Goal: Information Seeking & Learning: Learn about a topic

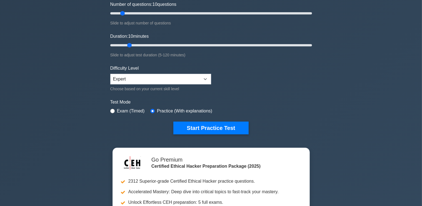
scroll to position [73, 0]
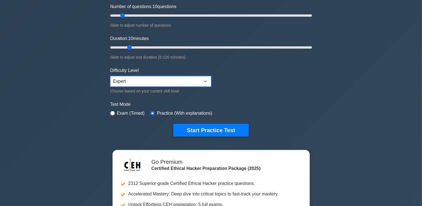
click at [137, 76] on select "Beginner Intermediate Expert" at bounding box center [160, 81] width 101 height 11
select select "intermediate"
click at [110, 76] on select "Beginner Intermediate Expert" at bounding box center [160, 81] width 101 height 11
drag, startPoint x: 121, startPoint y: 13, endPoint x: 140, endPoint y: 15, distance: 19.0
type input "30"
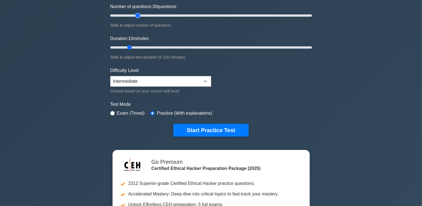
click at [140, 15] on input "Number of questions: 30 questions" at bounding box center [211, 15] width 202 height 7
drag, startPoint x: 130, startPoint y: 46, endPoint x: 187, endPoint y: 49, distance: 56.5
type input "50"
click at [187, 49] on input "Duration: 50 minutes" at bounding box center [211, 47] width 202 height 7
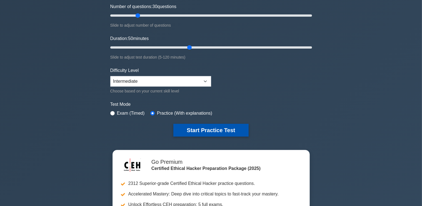
click at [195, 129] on button "Start Practice Test" at bounding box center [210, 130] width 75 height 13
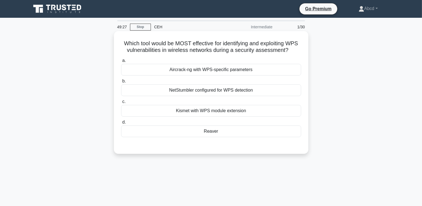
click at [197, 137] on div "Reaver" at bounding box center [211, 132] width 180 height 12
click at [121, 124] on input "d. Reaver" at bounding box center [121, 123] width 0 height 4
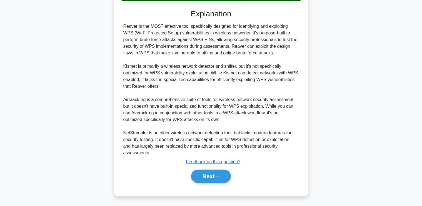
scroll to position [136, 0]
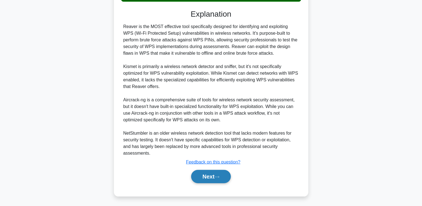
click at [205, 178] on button "Next" at bounding box center [211, 176] width 40 height 13
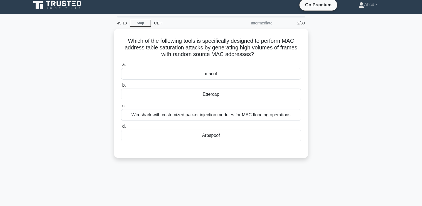
scroll to position [3, 0]
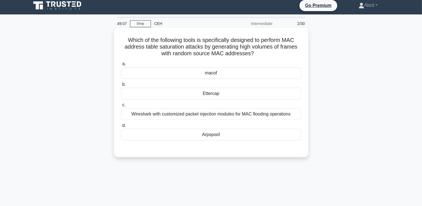
click at [211, 73] on div "macof" at bounding box center [211, 73] width 180 height 12
click at [121, 66] on input "a. macof" at bounding box center [121, 64] width 0 height 4
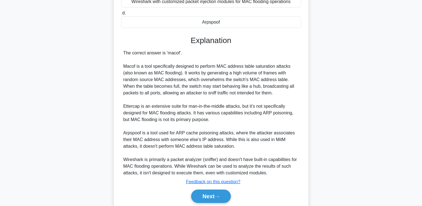
scroll to position [136, 0]
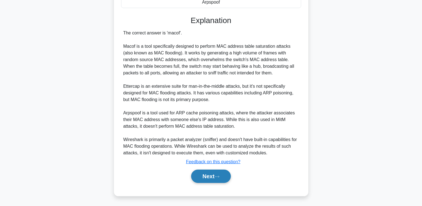
click at [211, 179] on button "Next" at bounding box center [211, 176] width 40 height 13
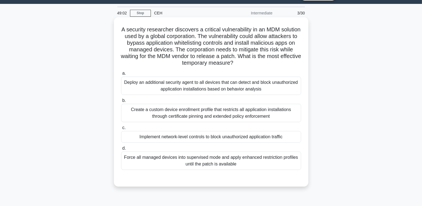
scroll to position [18, 0]
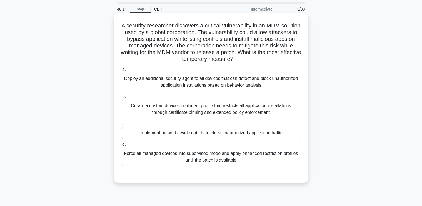
click at [130, 25] on h5 "A security researcher discovers a critical vulnerability in an MDM solution use…" at bounding box center [211, 42] width 181 height 41
drag, startPoint x: 238, startPoint y: 161, endPoint x: 117, endPoint y: 26, distance: 181.9
click at [117, 26] on div "A security researcher discovers a critical vulnerability in an MDM solution use…" at bounding box center [211, 98] width 190 height 165
copy div "A security researcher discovers a critical vulnerability in an MDM solution use…"
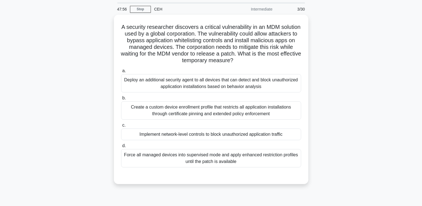
click at [62, 110] on div "A security researcher discovers a critical vulnerability in an MDM solution use…" at bounding box center [211, 103] width 367 height 176
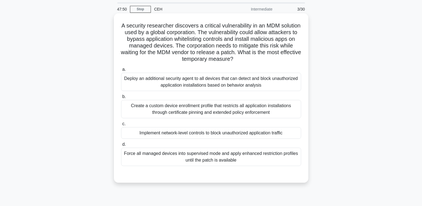
click at [160, 159] on div "Force all managed devices into supervised mode and apply enhanced restriction p…" at bounding box center [211, 157] width 180 height 18
click at [121, 146] on input "d. Force all managed devices into supervised mode and apply enhanced restrictio…" at bounding box center [121, 145] width 0 height 4
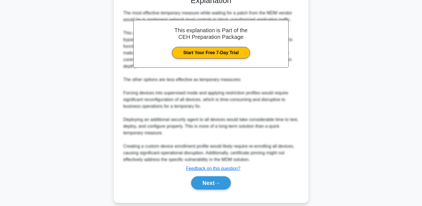
scroll to position [196, 0]
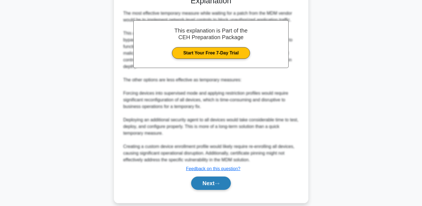
click at [207, 177] on button "Next" at bounding box center [211, 183] width 40 height 13
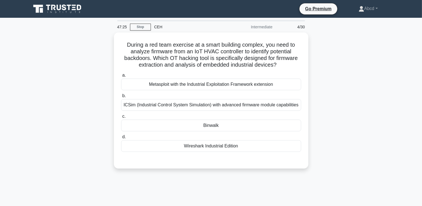
scroll to position [0, 0]
click at [188, 122] on div "Binwalk" at bounding box center [211, 126] width 180 height 12
click at [121, 118] on input "c. Binwalk" at bounding box center [121, 117] width 0 height 4
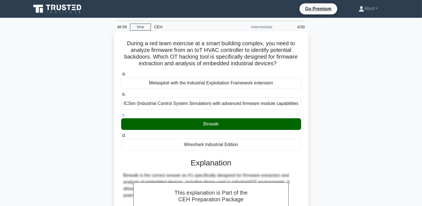
scroll to position [123, 0]
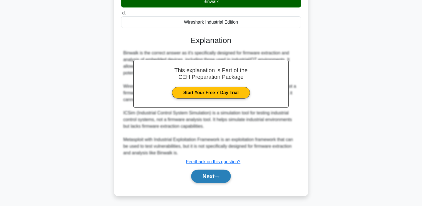
click at [203, 178] on button "Next" at bounding box center [211, 176] width 40 height 13
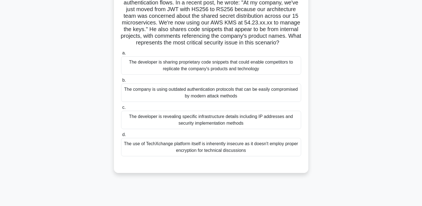
scroll to position [69, 0]
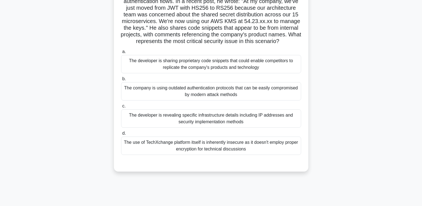
click at [206, 126] on div "The developer is revealing specific infrastructure details including IP address…" at bounding box center [211, 119] width 180 height 18
click at [121, 108] on input "c. The developer is revealing specific infrastructure details including IP addr…" at bounding box center [121, 107] width 0 height 4
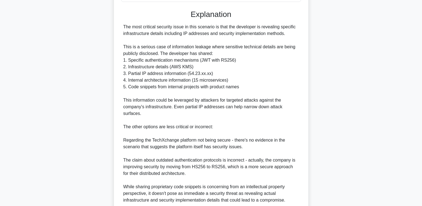
scroll to position [269, 0]
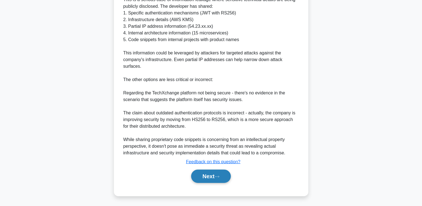
click at [203, 176] on button "Next" at bounding box center [211, 176] width 40 height 13
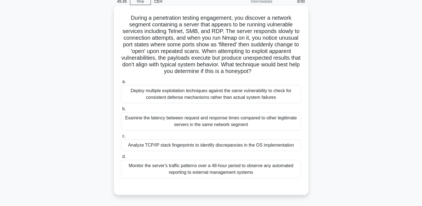
scroll to position [25, 0]
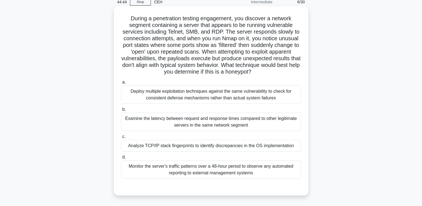
click at [198, 121] on div "Examine the latency between request and response times compared to other legiti…" at bounding box center [211, 122] width 180 height 18
click at [121, 111] on input "b. Examine the latency between request and response times compared to other leg…" at bounding box center [121, 110] width 0 height 4
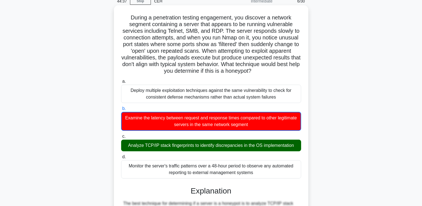
scroll to position [230, 0]
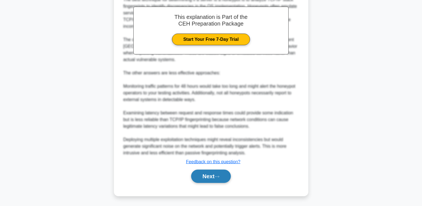
click at [208, 175] on button "Next" at bounding box center [211, 176] width 40 height 13
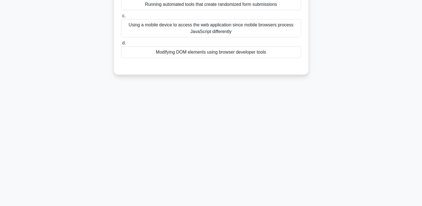
scroll to position [0, 0]
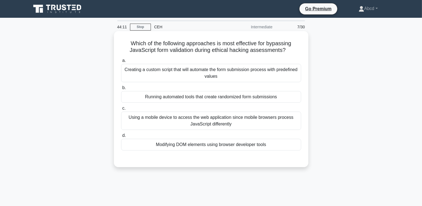
click at [206, 141] on div "Modifying DOM elements using browser developer tools" at bounding box center [211, 145] width 180 height 12
click at [121, 138] on input "d. Modifying DOM elements using browser developer tools" at bounding box center [121, 136] width 0 height 4
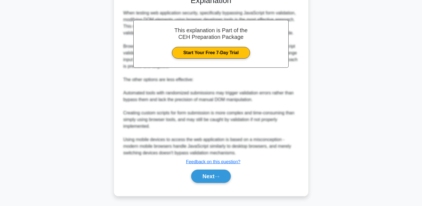
scroll to position [162, 0]
click at [201, 174] on button "Next" at bounding box center [211, 176] width 40 height 13
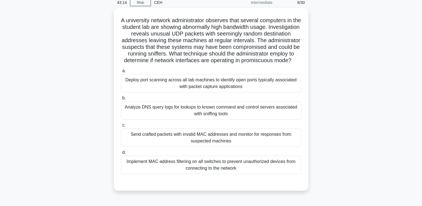
scroll to position [24, 0]
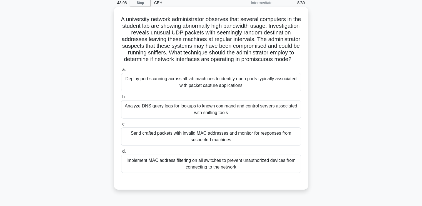
click at [206, 167] on div "Implement MAC address filtering on all switches to prevent unauthorized devices…" at bounding box center [211, 164] width 180 height 18
click at [121, 153] on input "d. Implement MAC address filtering on all switches to prevent unauthorized devi…" at bounding box center [121, 152] width 0 height 4
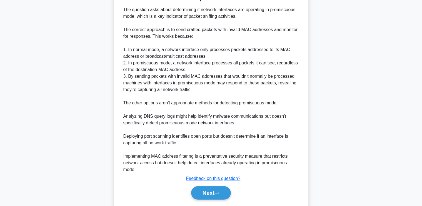
scroll to position [237, 0]
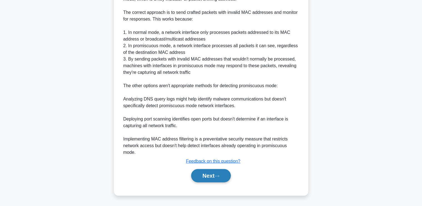
click at [198, 177] on button "Next" at bounding box center [211, 175] width 40 height 13
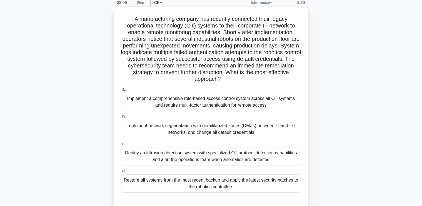
scroll to position [24, 0]
click at [286, 128] on div "Implement network segmentation with demilitarized zones (DMZs) between IT and O…" at bounding box center [211, 129] width 180 height 18
click at [121, 119] on input "b. Implement network segmentation with demilitarized zones (DMZs) between IT an…" at bounding box center [121, 117] width 0 height 4
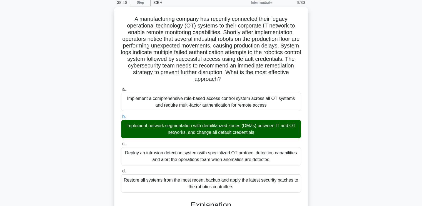
scroll to position [216, 0]
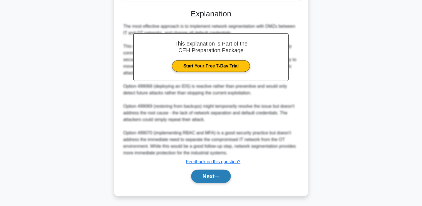
click at [209, 176] on button "Next" at bounding box center [211, 176] width 40 height 13
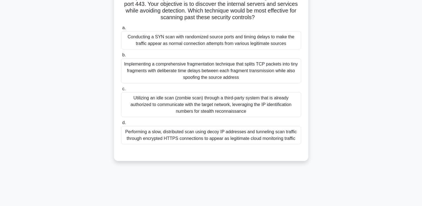
scroll to position [94, 0]
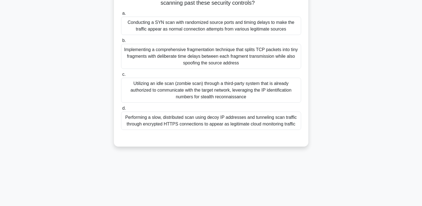
click at [228, 123] on div "Performing a slow, distributed scan using decoy IP addresses and tunneling scan…" at bounding box center [211, 121] width 180 height 18
click at [121, 110] on input "d. Performing a slow, distributed scan using decoy IP addresses and tunneling s…" at bounding box center [121, 109] width 0 height 4
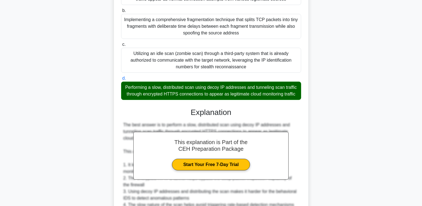
scroll to position [256, 0]
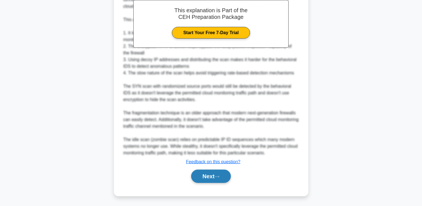
click at [206, 177] on button "Next" at bounding box center [211, 176] width 40 height 13
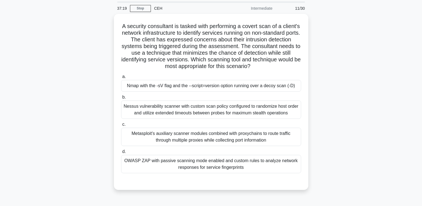
scroll to position [17, 0]
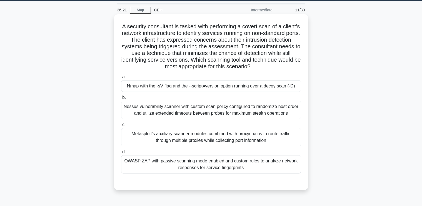
click at [197, 88] on div "Nmap with the -sV flag and the --script=version option running over a decoy sca…" at bounding box center [211, 86] width 180 height 12
click at [121, 79] on input "a. Nmap with the -sV flag and the --script=version option running over a decoy …" at bounding box center [121, 77] width 0 height 4
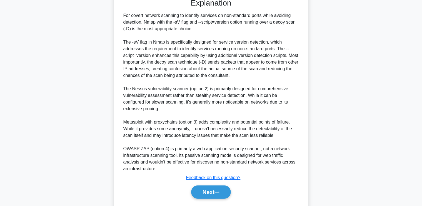
scroll to position [216, 0]
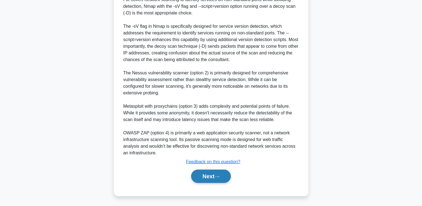
click at [206, 179] on button "Next" at bounding box center [211, 176] width 40 height 13
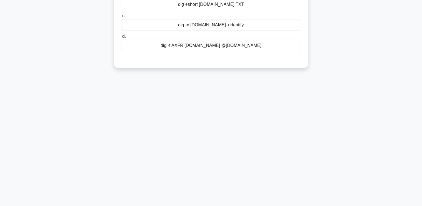
scroll to position [0, 0]
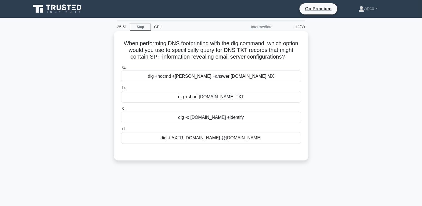
click at [221, 143] on div "dig -t AXFR example.com @ns1.example.com" at bounding box center [211, 138] width 180 height 12
click at [121, 131] on input "d. dig -t AXFR example.com @ns1.example.com" at bounding box center [121, 129] width 0 height 4
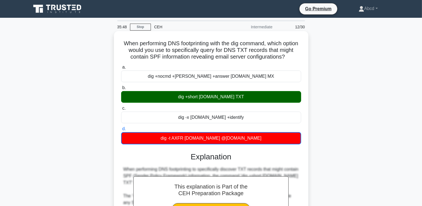
scroll to position [150, 0]
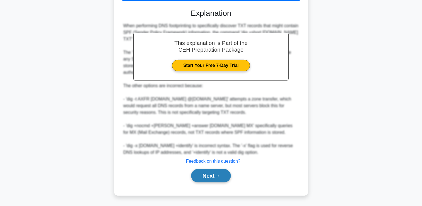
click at [206, 175] on button "Next" at bounding box center [211, 175] width 40 height 13
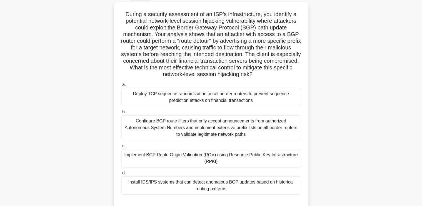
scroll to position [39, 0]
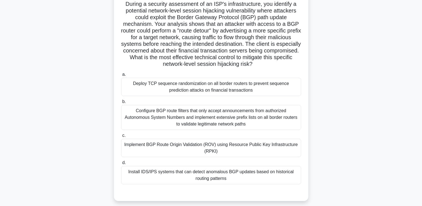
click at [240, 117] on div "Configure BGP route filters that only accept announcements from authorized Auto…" at bounding box center [211, 117] width 180 height 25
click at [121, 104] on input "b. Configure BGP route filters that only accept announcements from authorized A…" at bounding box center [121, 102] width 0 height 4
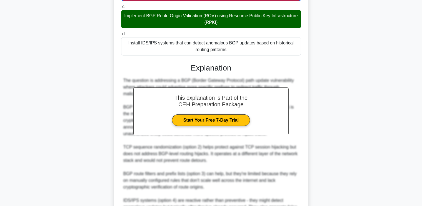
scroll to position [250, 0]
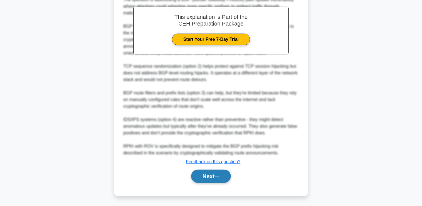
click at [211, 174] on button "Next" at bounding box center [211, 176] width 40 height 13
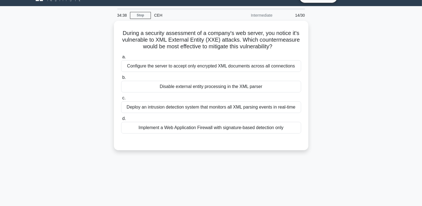
scroll to position [11, 0]
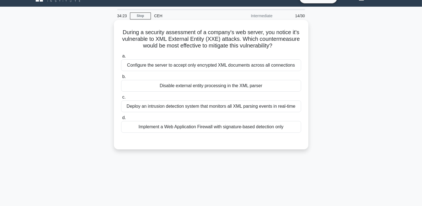
click at [220, 126] on div "Implement a Web Application Firewall with signature-based detection only" at bounding box center [211, 127] width 180 height 12
click at [121, 120] on input "d. Implement a Web Application Firewall with signature-based detection only" at bounding box center [121, 118] width 0 height 4
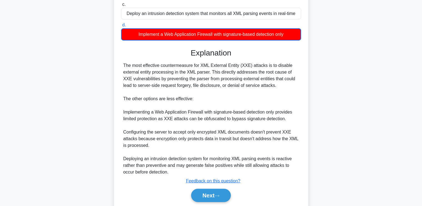
scroll to position [123, 0]
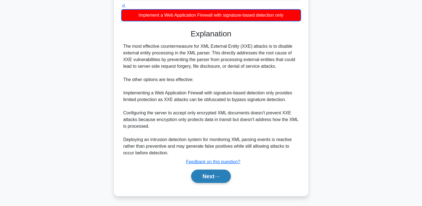
click at [196, 177] on button "Next" at bounding box center [211, 176] width 40 height 13
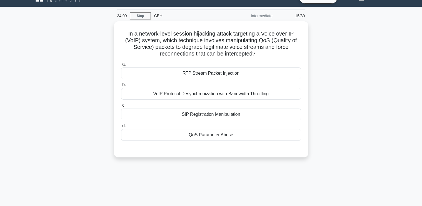
scroll to position [10, 0]
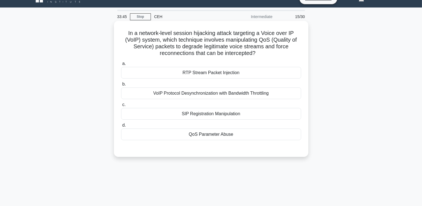
click at [261, 91] on div "VoIP Protocol Desynchronization with Bandwidth Throttling" at bounding box center [211, 94] width 180 height 12
click at [121, 86] on input "b. VoIP Protocol Desynchronization with Bandwidth Throttling" at bounding box center [121, 85] width 0 height 4
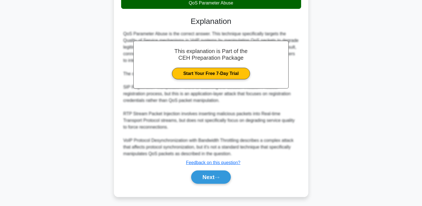
scroll to position [143, 0]
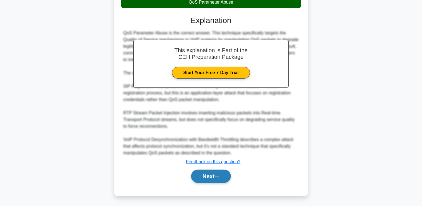
click at [204, 173] on button "Next" at bounding box center [211, 176] width 40 height 13
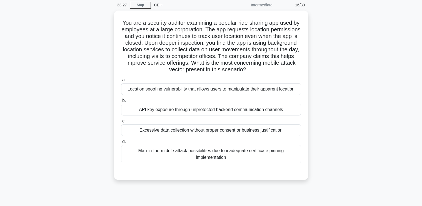
scroll to position [21, 0]
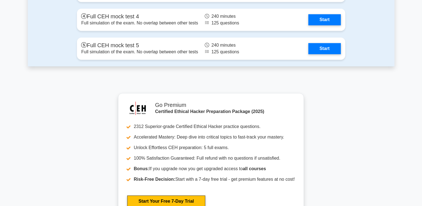
scroll to position [1460, 0]
